Goal: Task Accomplishment & Management: Complete application form

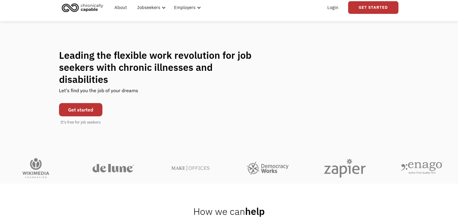
scroll to position [21, 0]
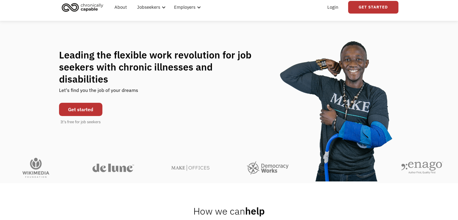
click at [89, 103] on link "Get started" at bounding box center [80, 109] width 43 height 13
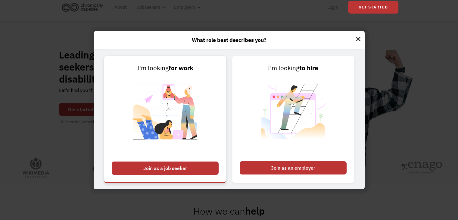
click at [185, 163] on div "Join as a job seeker" at bounding box center [165, 167] width 107 height 13
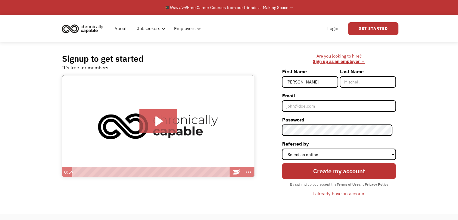
type input "[PERSON_NAME]"
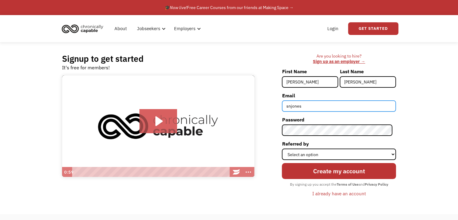
type input "snjonesy18@gmail.com"
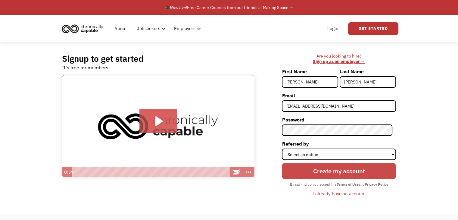
click at [343, 170] on input "Create my account" at bounding box center [339, 171] width 114 height 16
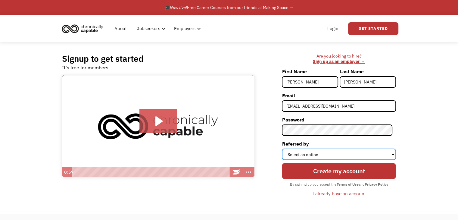
click at [351, 159] on select "Select an option Instagram Facebook Twitter Search Engine News Article Word of …" at bounding box center [339, 153] width 114 height 11
select select "Search Engine"
click at [285, 148] on select "Select an option Instagram Facebook Twitter Search Engine News Article Word of …" at bounding box center [339, 153] width 114 height 11
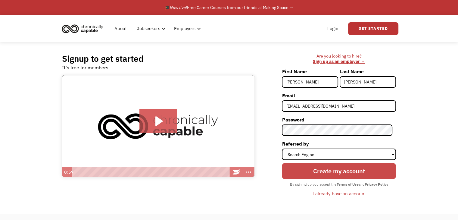
click at [338, 171] on input "Create my account" at bounding box center [339, 171] width 114 height 16
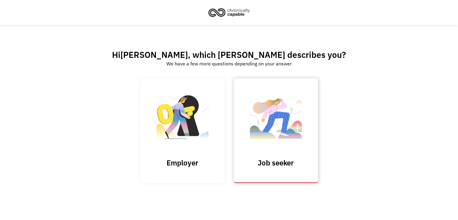
click at [264, 147] on img at bounding box center [276, 119] width 60 height 59
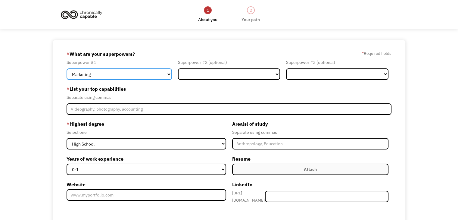
click at [126, 74] on select "Marketing Human Resources Finance Technology Operations Sales Industrial & Manu…" at bounding box center [118, 73] width 105 height 11
select select "Customer Service"
click at [66, 68] on select "Marketing Human Resources Finance Technology Operations Sales Industrial & Manu…" at bounding box center [118, 73] width 105 height 11
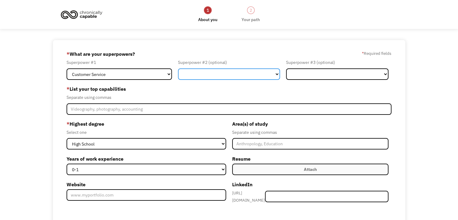
click at [215, 72] on select "Marketing Human Resources Finance Technology Operations Sales Industrial & Manu…" at bounding box center [229, 73] width 102 height 11
select select "Administration"
click at [178, 68] on select "Marketing Human Resources Finance Technology Operations Sales Industrial & Manu…" at bounding box center [229, 73] width 102 height 11
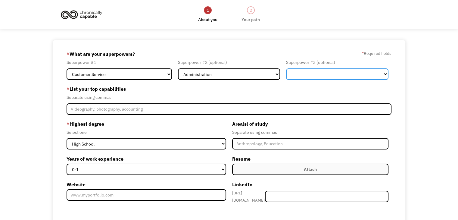
click at [316, 73] on select "Marketing Human Resources Finance Technology Operations Sales Industrial & Manu…" at bounding box center [337, 73] width 102 height 11
select select "Sales"
click at [286, 68] on select "Marketing Human Resources Finance Technology Operations Sales Industrial & Manu…" at bounding box center [337, 73] width 102 height 11
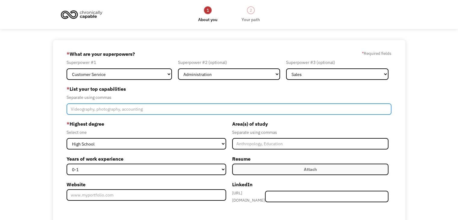
click at [126, 110] on input "Member-Create-Step1" at bounding box center [228, 108] width 325 height 11
type input "E"
click at [73, 109] on input "Management, communications, organization," at bounding box center [228, 108] width 325 height 11
click at [116, 111] on input "Business management, communications, organization," at bounding box center [228, 108] width 325 height 11
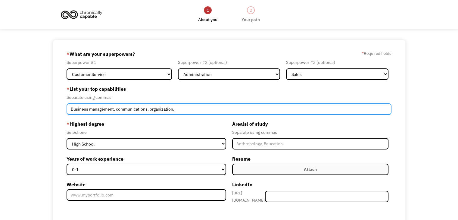
click at [182, 111] on input "Business management, communications, organization," at bounding box center [228, 108] width 325 height 11
click at [116, 110] on input "Business management, communications, organization," at bounding box center [228, 108] width 325 height 11
click at [191, 107] on input "Business management, communications, organization," at bounding box center [228, 108] width 325 height 11
click at [116, 110] on input "Business management, communications, data organization," at bounding box center [228, 108] width 325 height 11
click at [259, 108] on input "Business management, detailed professional and client communications, data orga…" at bounding box center [228, 108] width 325 height 11
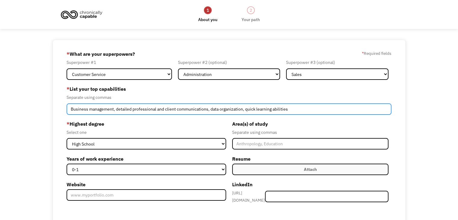
type input "Business management, detailed professional and client communications, data orga…"
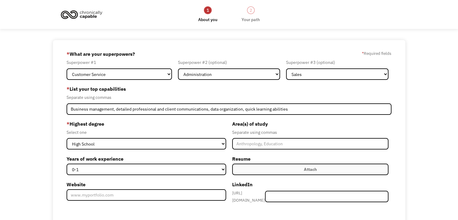
click at [208, 122] on label "* Highest degree" at bounding box center [145, 124] width 159 height 10
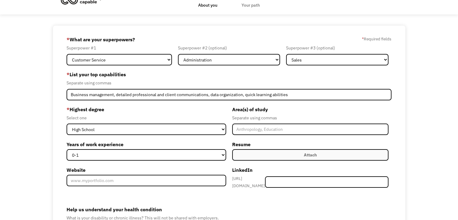
scroll to position [15, 0]
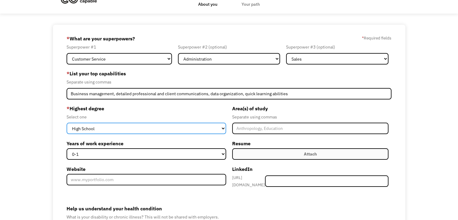
click at [189, 128] on select "High School Associates Bachelors Master's PhD" at bounding box center [145, 127] width 159 height 11
select select "bachelors"
click at [66, 122] on select "High School Associates Bachelors Master's PhD" at bounding box center [145, 127] width 159 height 11
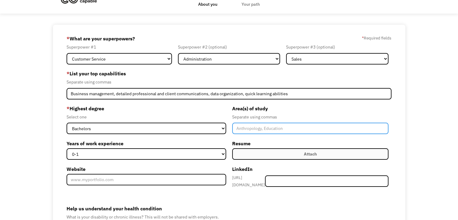
click at [252, 131] on input "Member-Create-Step1" at bounding box center [310, 127] width 156 height 11
type input "W"
type input "Fish, Wildlife, Conservation Biology"
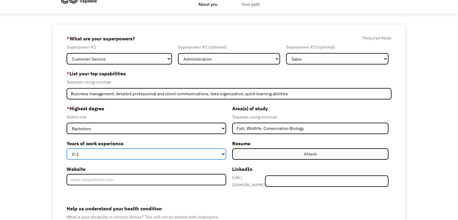
click at [158, 154] on select "0-1 2-4 5-10 11-15 15+" at bounding box center [145, 153] width 159 height 11
select select "5-10"
click at [66, 148] on select "0-1 2-4 5-10 11-15 15+" at bounding box center [145, 153] width 159 height 11
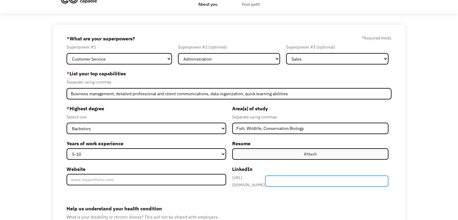
click at [304, 177] on input "Member-Create-Step1" at bounding box center [326, 180] width 123 height 11
paste input "/sarah-jones271/"
click at [292, 181] on input "/sarah-jones271/" at bounding box center [326, 180] width 123 height 11
type input "sarah-jones271/"
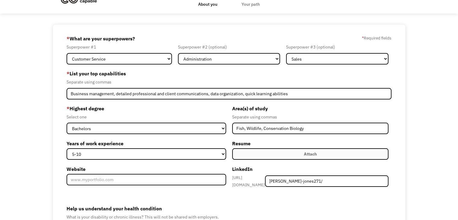
click at [214, 205] on label "Help us understand your health condition" at bounding box center [228, 208] width 325 height 10
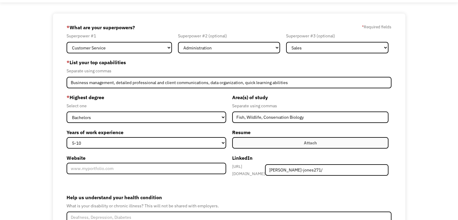
click at [276, 142] on label "Attach" at bounding box center [310, 142] width 156 height 11
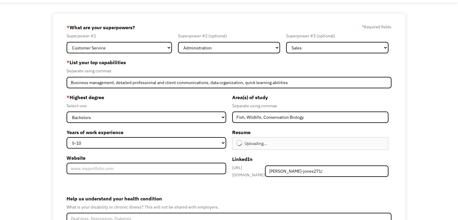
scroll to position [89, 0]
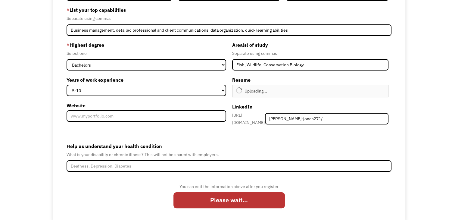
type input "Continue"
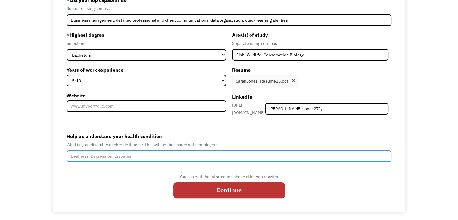
click at [138, 150] on input "Help us understand your health condition" at bounding box center [228, 155] width 325 height 11
type input "C"
type input "Chronic Lyme Disease, Fibromyalgia"
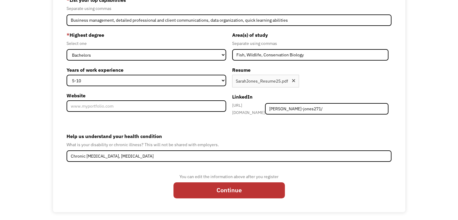
click at [151, 175] on div "You can edit the information above after you register Continue" at bounding box center [228, 188] width 325 height 30
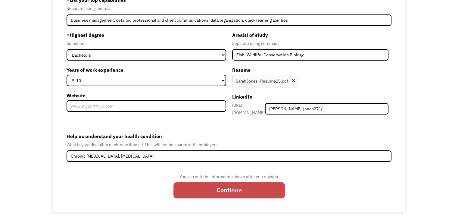
click at [220, 188] on input "Continue" at bounding box center [228, 190] width 111 height 16
type input "Please wait..."
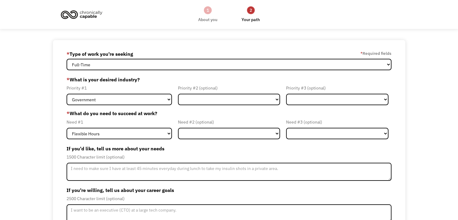
click at [150, 105] on form "68a7458c599af733c7e9fa72 [EMAIL_ADDRESS][DOMAIN_NAME] [PERSON_NAME] * Type of w…" at bounding box center [228, 156] width 325 height 214
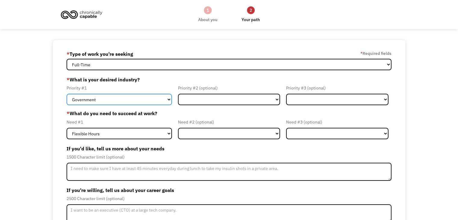
click at [150, 102] on select "Government Finance & Insurance Health & Social Care Tech & Engineering Creative…" at bounding box center [118, 99] width 105 height 11
select select "Administrative"
click at [66, 94] on select "Government Finance & Insurance Health & Social Care Tech & Engineering Creative…" at bounding box center [118, 99] width 105 height 11
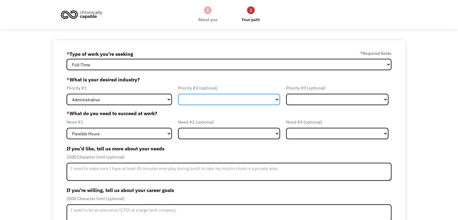
click at [224, 100] on select "Government Finance & Insurance Health & Social Care Tech & Engineering Creative…" at bounding box center [229, 99] width 102 height 11
select select "Government"
click at [178, 94] on select "Government Finance & Insurance Health & Social Care Tech & Engineering Creative…" at bounding box center [229, 99] width 102 height 11
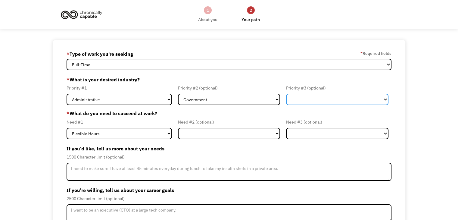
click at [314, 101] on select "Government Finance & Insurance Health & Social Care Tech & Engineering Creative…" at bounding box center [337, 99] width 102 height 11
select select "Other"
click at [286, 94] on select "Government Finance & Insurance Health & Social Care Tech & Engineering Creative…" at bounding box center [337, 99] width 102 height 11
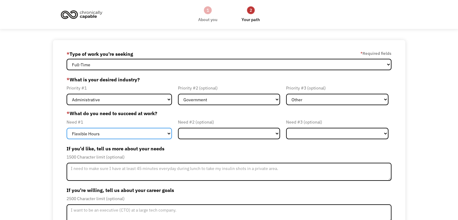
click at [134, 131] on select "Flexible Hours Remote Work Service Animal On-site Accommodations Visual Support…" at bounding box center [118, 133] width 105 height 11
select select "Remote Work"
click at [66, 128] on select "Flexible Hours Remote Work Service Animal On-site Accommodations Visual Support…" at bounding box center [118, 133] width 105 height 11
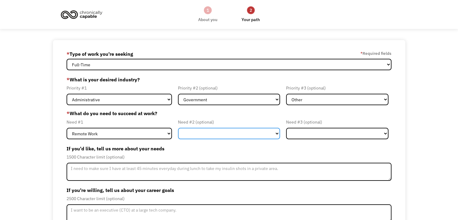
click at [213, 136] on select "Flexible Hours Remote Work Service Animal On-site Accommodations Visual Support…" at bounding box center [229, 133] width 102 height 11
select select "Flexible Hours"
click at [178, 128] on select "Flexible Hours Remote Work Service Animal On-site Accommodations Visual Support…" at bounding box center [229, 133] width 102 height 11
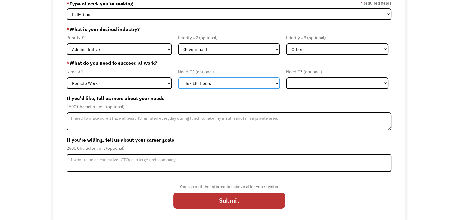
scroll to position [52, 0]
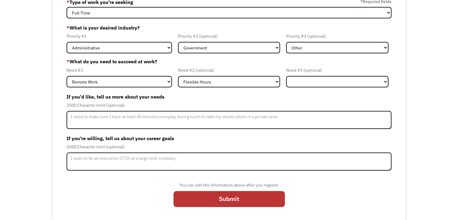
click at [220, 104] on div "1500 Character limit (optional)" at bounding box center [228, 104] width 325 height 7
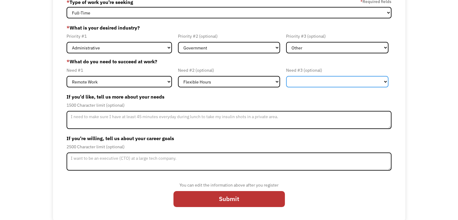
click at [333, 78] on select "Flexible Hours Remote Work Service Animal On-site Accommodations Visual Support…" at bounding box center [337, 81] width 102 height 11
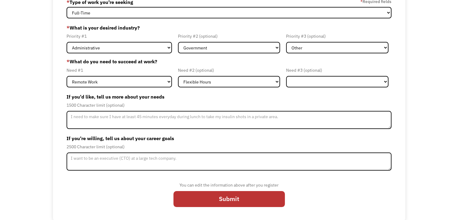
click at [236, 98] on label "If you'd like, tell us more about your needs" at bounding box center [228, 97] width 325 height 10
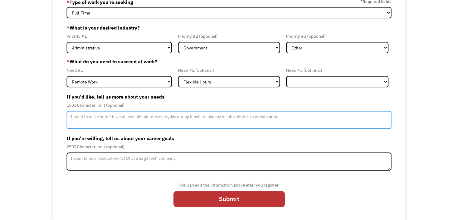
click at [185, 115] on textarea "Member-Update-Form-Step2" at bounding box center [228, 120] width 325 height 18
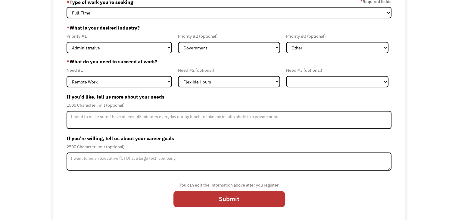
click at [202, 135] on label "If you're willing, tell us about your career goals" at bounding box center [228, 138] width 325 height 10
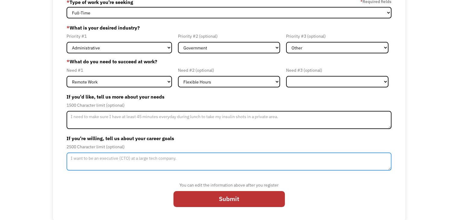
click at [184, 160] on textarea "Member-Update-Form-Step2" at bounding box center [228, 161] width 325 height 18
click at [124, 158] on textarea "I desire to apply my skills of entrepreneurism" at bounding box center [228, 161] width 325 height 18
click at [191, 156] on textarea "I desire to apply my skills developed by entrepreneurism" at bounding box center [228, 161] width 325 height 18
drag, startPoint x: 141, startPoint y: 156, endPoint x: 155, endPoint y: 165, distance: 17.0
click at [155, 165] on textarea "I desire to apply my skills of entprenuerism" at bounding box center [228, 161] width 325 height 18
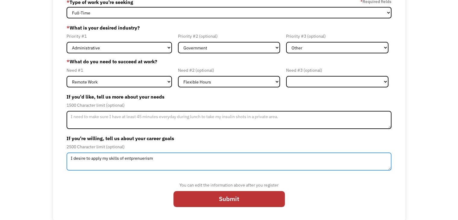
drag, startPoint x: 159, startPoint y: 157, endPoint x: 131, endPoint y: 157, distance: 27.7
click at [131, 157] on textarea "I desire to apply my skills of entprenuerism" at bounding box center [228, 161] width 325 height 18
type textarea "I desire to apply my skills of entrepreneurism to growing within a management r…"
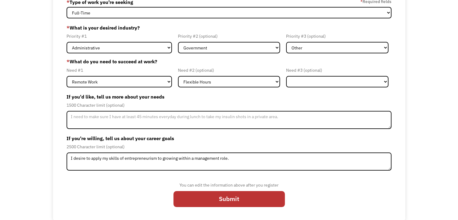
click at [150, 170] on form "68a7458c599af733c7e9fa72 snjonesy18@gmail.com Sarah Jones * Type of work you're…" at bounding box center [228, 104] width 325 height 214
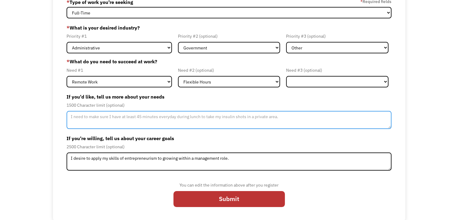
click at [161, 116] on textarea "Member-Update-Form-Step2" at bounding box center [228, 120] width 325 height 18
type textarea "I need to have flexibility with any in-office time due to unpredictable flare-u…"
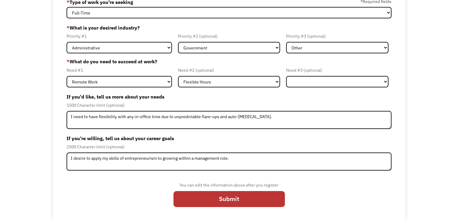
click at [284, 136] on label "If you're willing, tell us about your career goals" at bounding box center [228, 138] width 325 height 10
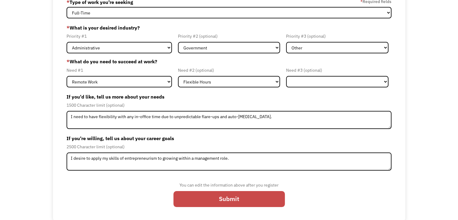
click at [246, 196] on input "Submit" at bounding box center [228, 199] width 111 height 16
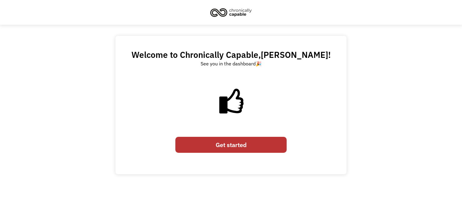
click at [238, 146] on link "Get started" at bounding box center [230, 145] width 111 height 16
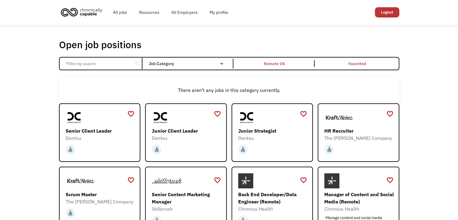
click at [134, 64] on div "search" at bounding box center [137, 63] width 6 height 9
click at [263, 66] on div "Remote Ok" at bounding box center [274, 63] width 80 height 7
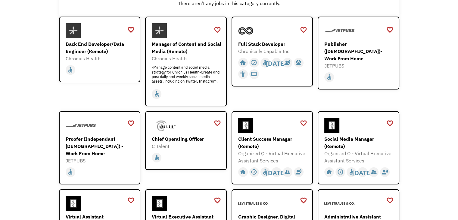
scroll to position [87, 0]
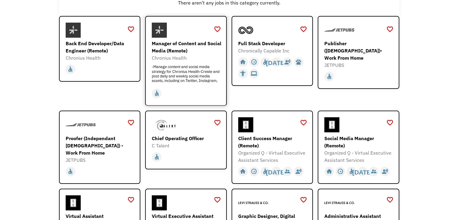
click at [195, 69] on div "-Manage content and social media strategy for Chronius Health-Create and post d…" at bounding box center [187, 73] width 70 height 18
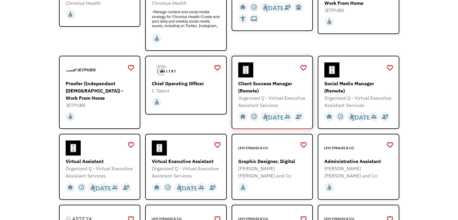
scroll to position [143, 0]
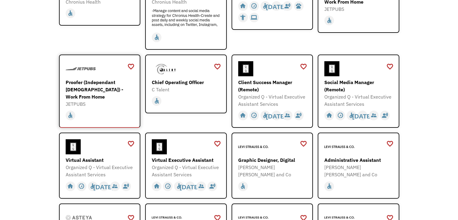
click at [88, 100] on div "JETPUBS" at bounding box center [101, 103] width 70 height 7
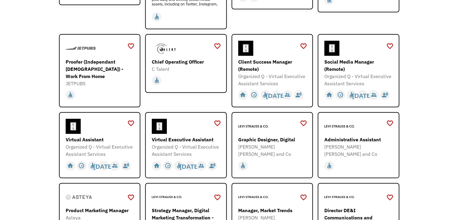
scroll to position [165, 0]
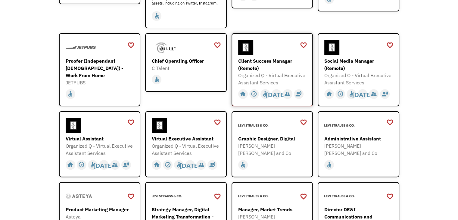
click at [284, 63] on div "Client Success Manager (Remote)" at bounding box center [273, 64] width 70 height 14
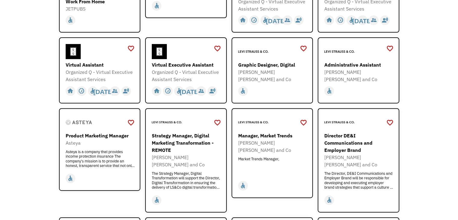
scroll to position [238, 0]
click at [346, 61] on div "Administrative Assistant" at bounding box center [359, 64] width 70 height 7
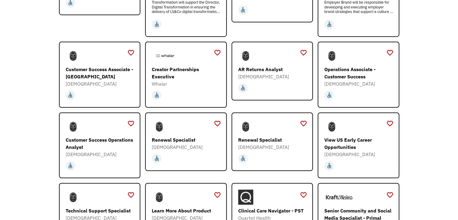
scroll to position [414, 0]
click at [100, 89] on div "home slow_motion_video accessible today not_interested supervisor_account recor…" at bounding box center [101, 94] width 70 height 11
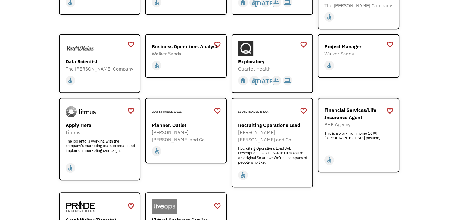
scroll to position [640, 0]
click at [103, 65] on div "The Kraft Heinz Company" at bounding box center [101, 68] width 70 height 7
click at [194, 128] on div "Levi Strauss and Co" at bounding box center [187, 135] width 70 height 14
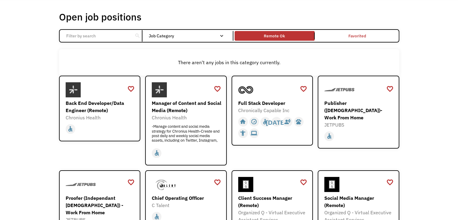
scroll to position [0, 0]
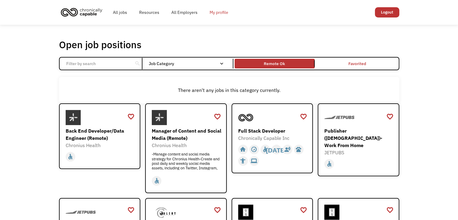
click at [215, 14] on link "My profile" at bounding box center [218, 12] width 31 height 19
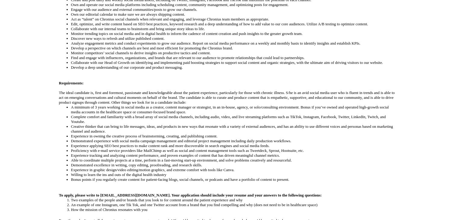
scroll to position [220, 0]
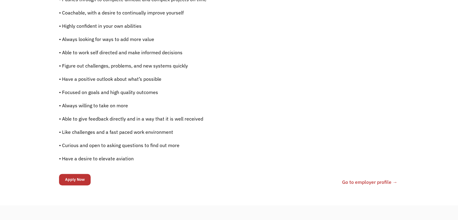
scroll to position [393, 0]
click at [72, 177] on input "Apply Now" at bounding box center [75, 178] width 32 height 11
click at [79, 181] on input "Apply Now" at bounding box center [75, 178] width 32 height 11
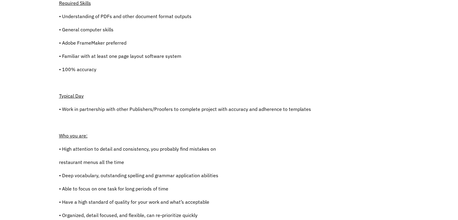
scroll to position [0, 0]
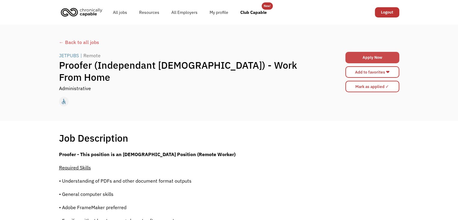
click at [372, 59] on link "Apply Now" at bounding box center [372, 57] width 54 height 11
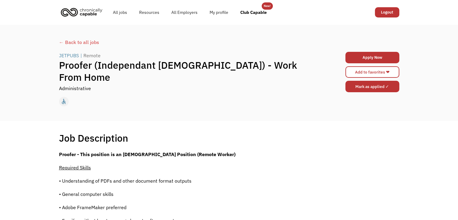
click at [365, 86] on input "Mark as applied ✓" at bounding box center [372, 86] width 54 height 11
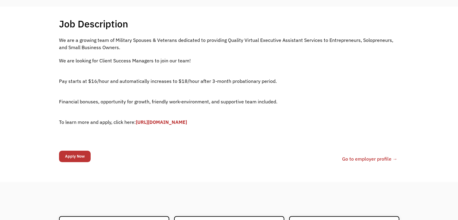
scroll to position [114, 0]
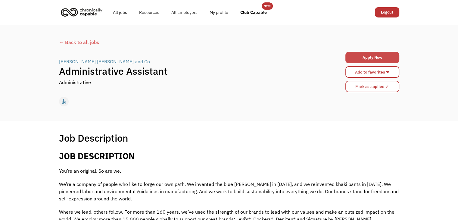
click at [375, 55] on link "Apply Now" at bounding box center [372, 57] width 54 height 11
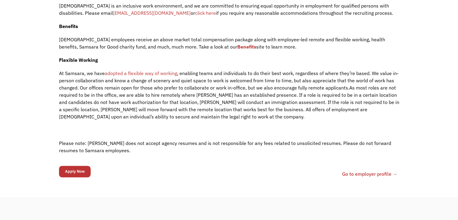
scroll to position [796, 0]
click at [78, 165] on input "Apply Now" at bounding box center [75, 170] width 32 height 11
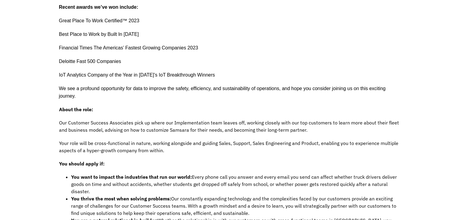
scroll to position [0, 0]
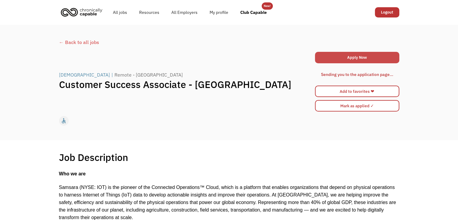
click at [348, 57] on link "Apply Now" at bounding box center [357, 57] width 84 height 11
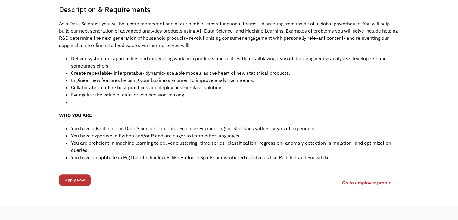
scroll to position [146, 0]
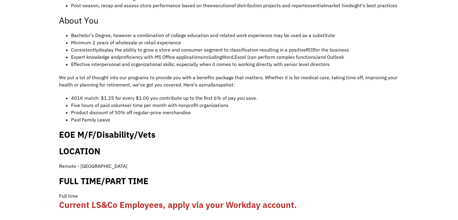
scroll to position [362, 0]
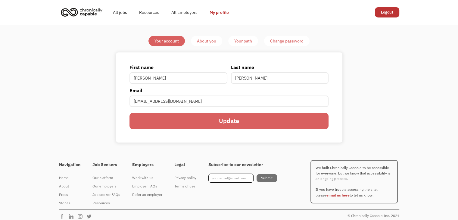
click at [204, 44] on div "About you" at bounding box center [206, 40] width 19 height 7
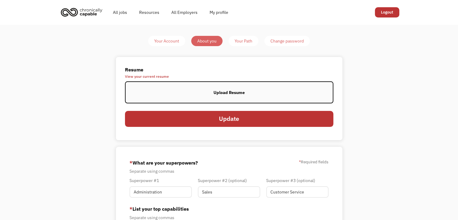
click at [251, 43] on div "Your Path" at bounding box center [243, 40] width 18 height 7
